Goal: Navigation & Orientation: Find specific page/section

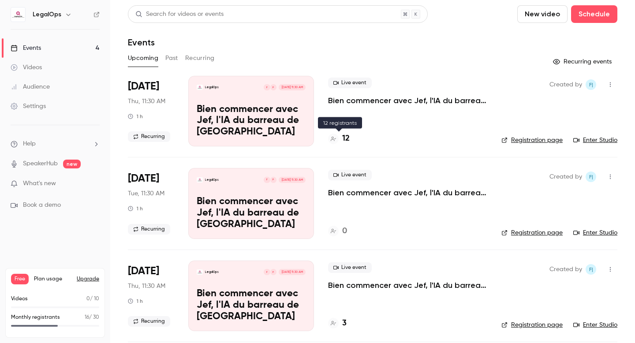
click at [348, 137] on h4 "12" at bounding box center [345, 139] width 7 height 12
